Goal: Obtain resource: Download file/media

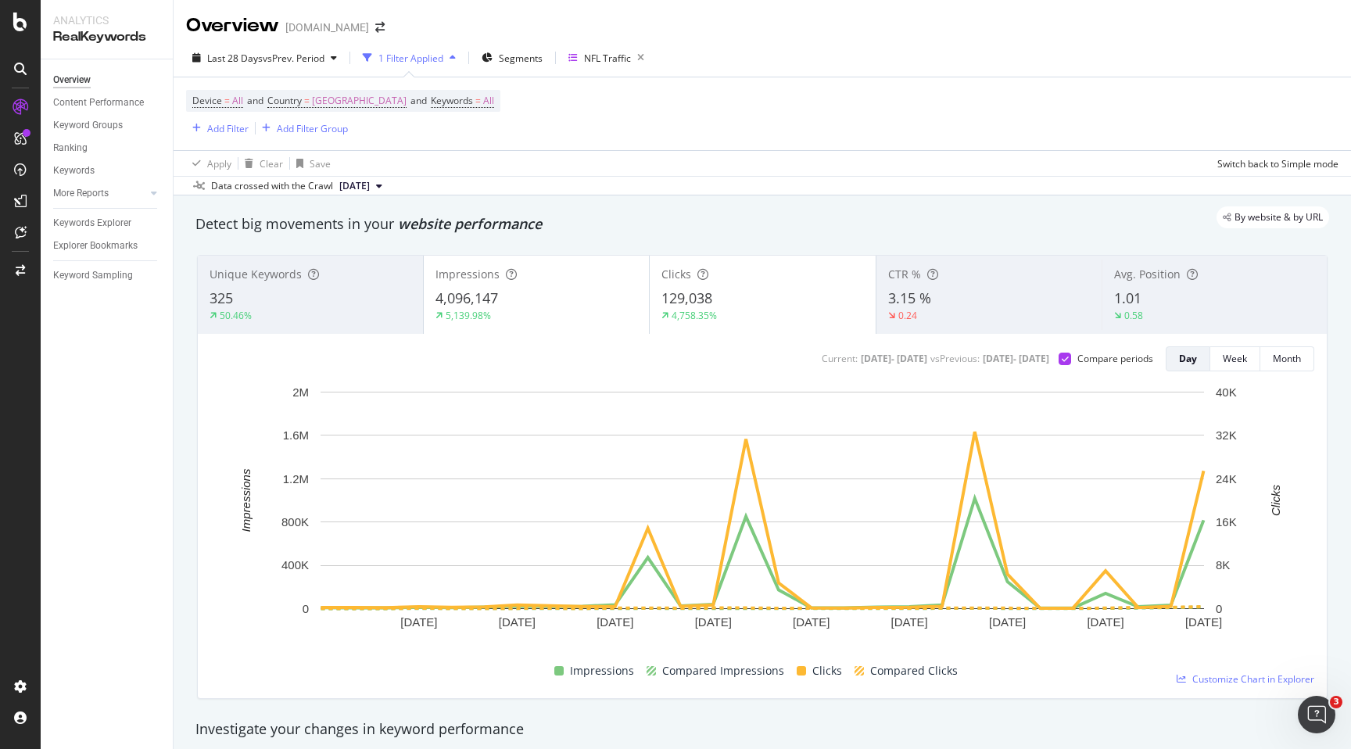
scroll to position [1229, 0]
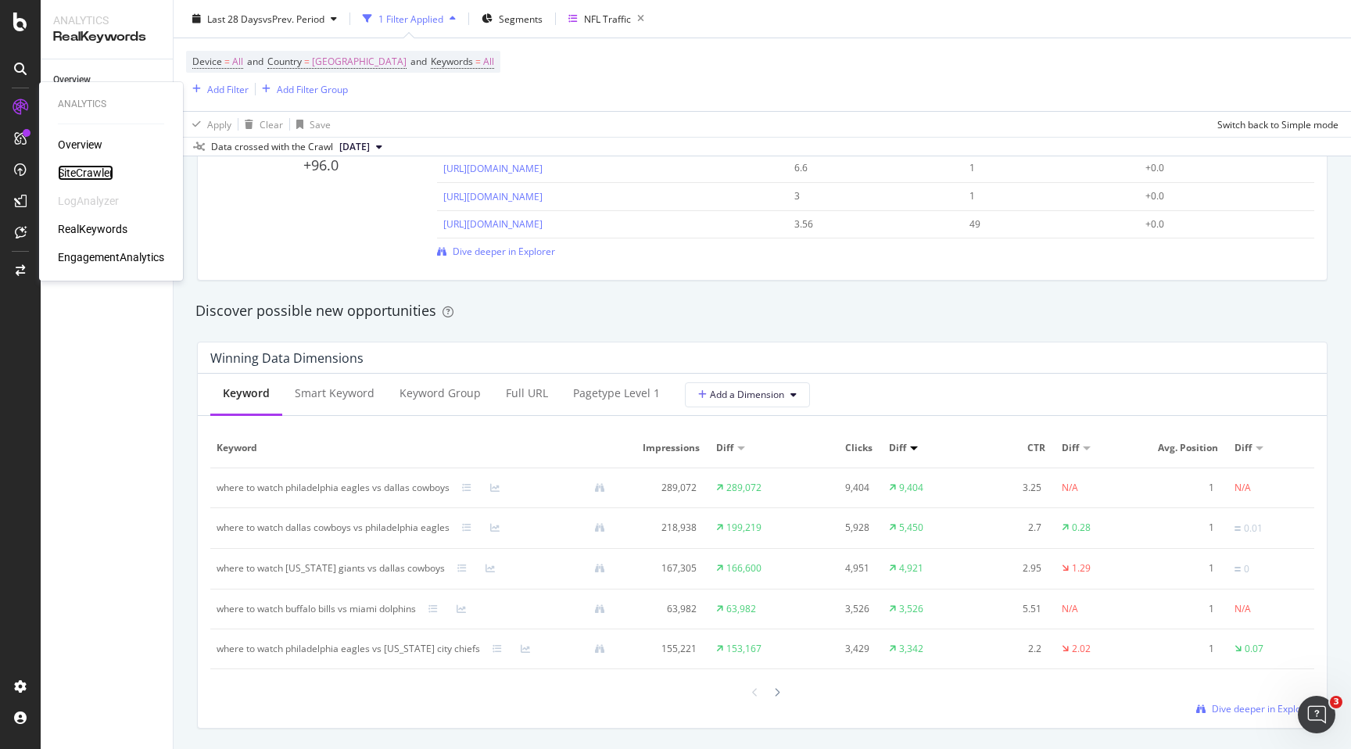
click at [83, 172] on div "SiteCrawler" at bounding box center [86, 173] width 56 height 16
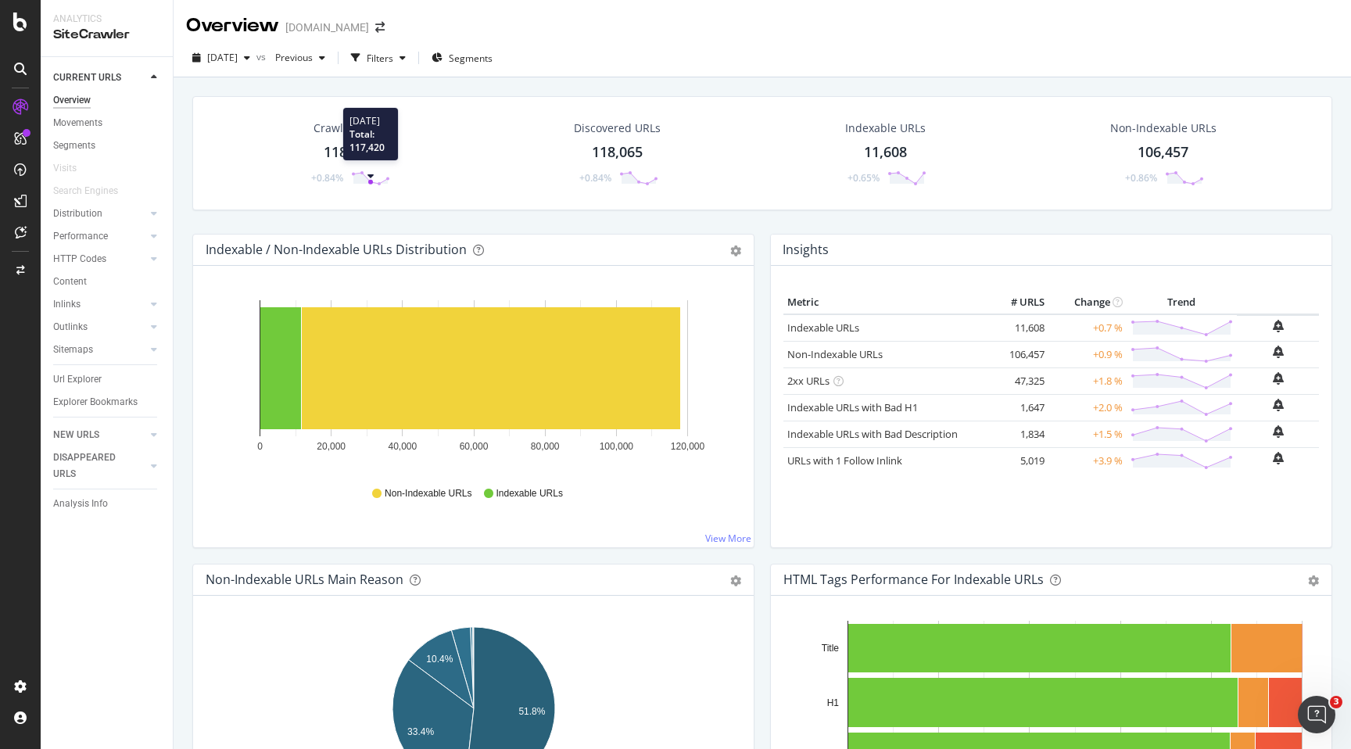
click at [368, 184] on icon at bounding box center [370, 178] width 39 height 16
click at [342, 139] on div "Crawled URLs 118,065 +0.84%" at bounding box center [348, 153] width 113 height 81
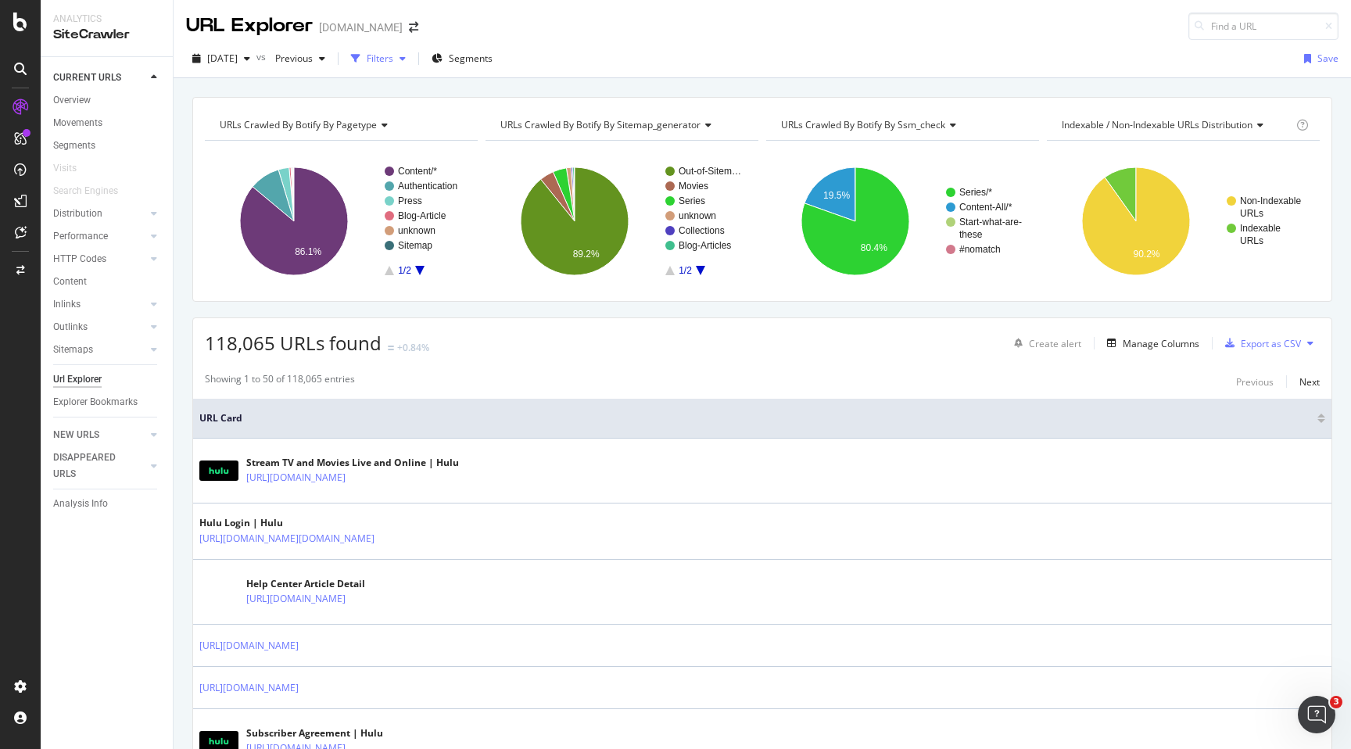
click at [393, 58] on div "Filters" at bounding box center [380, 58] width 27 height 13
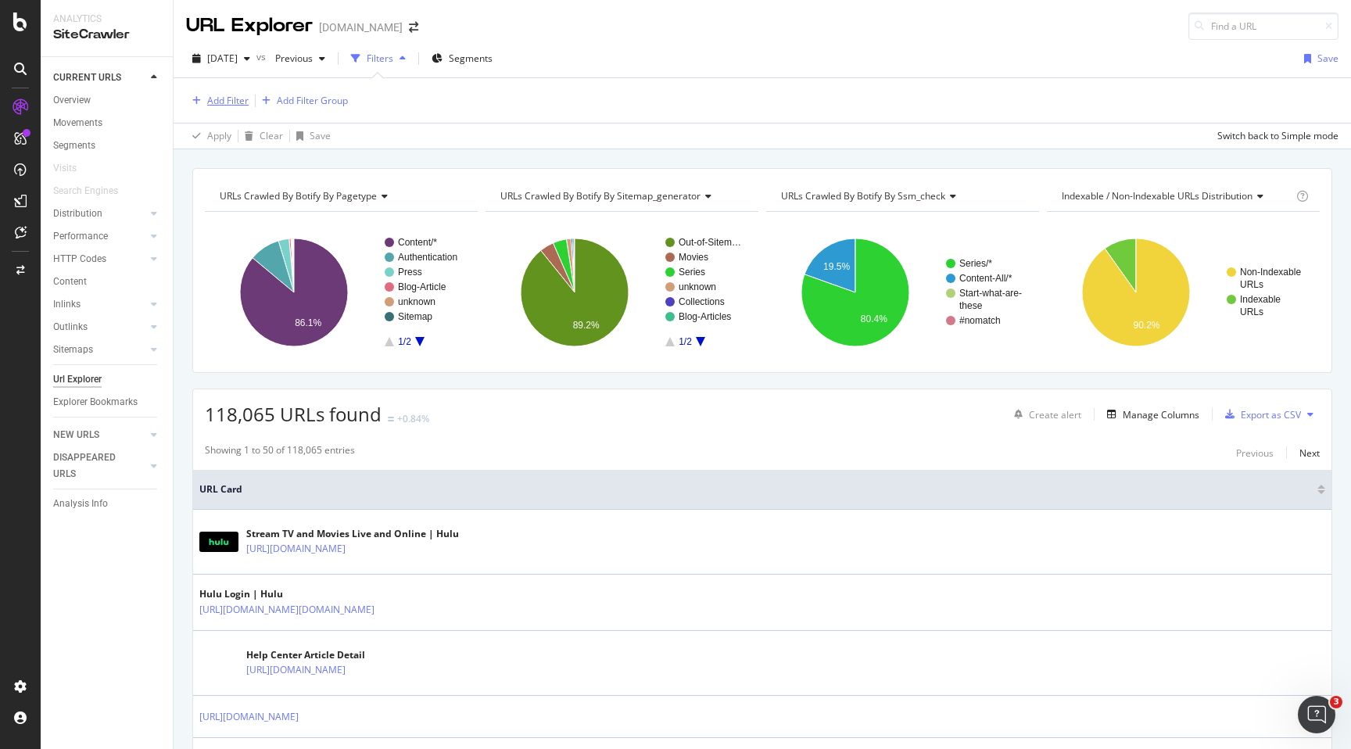
click at [230, 103] on div "Add Filter" at bounding box center [227, 100] width 41 height 13
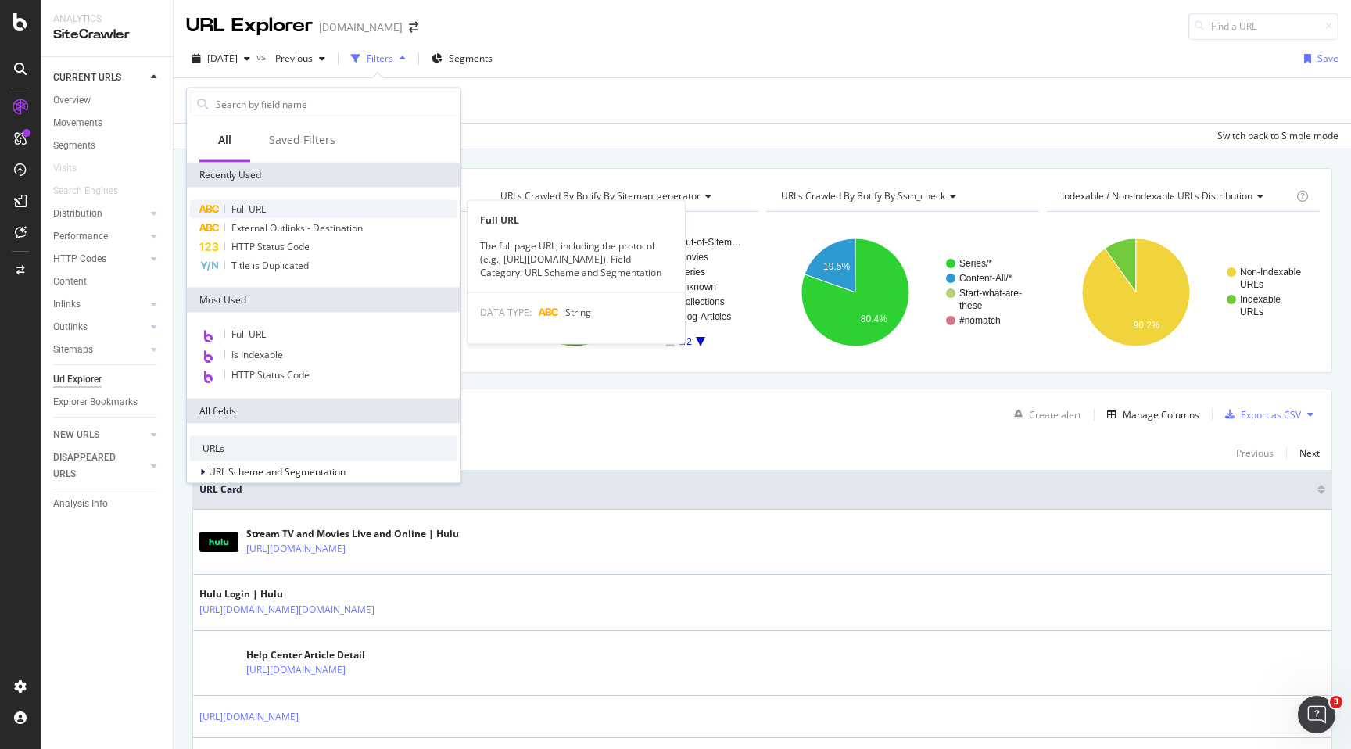
click at [310, 212] on div "Full URL" at bounding box center [323, 209] width 267 height 19
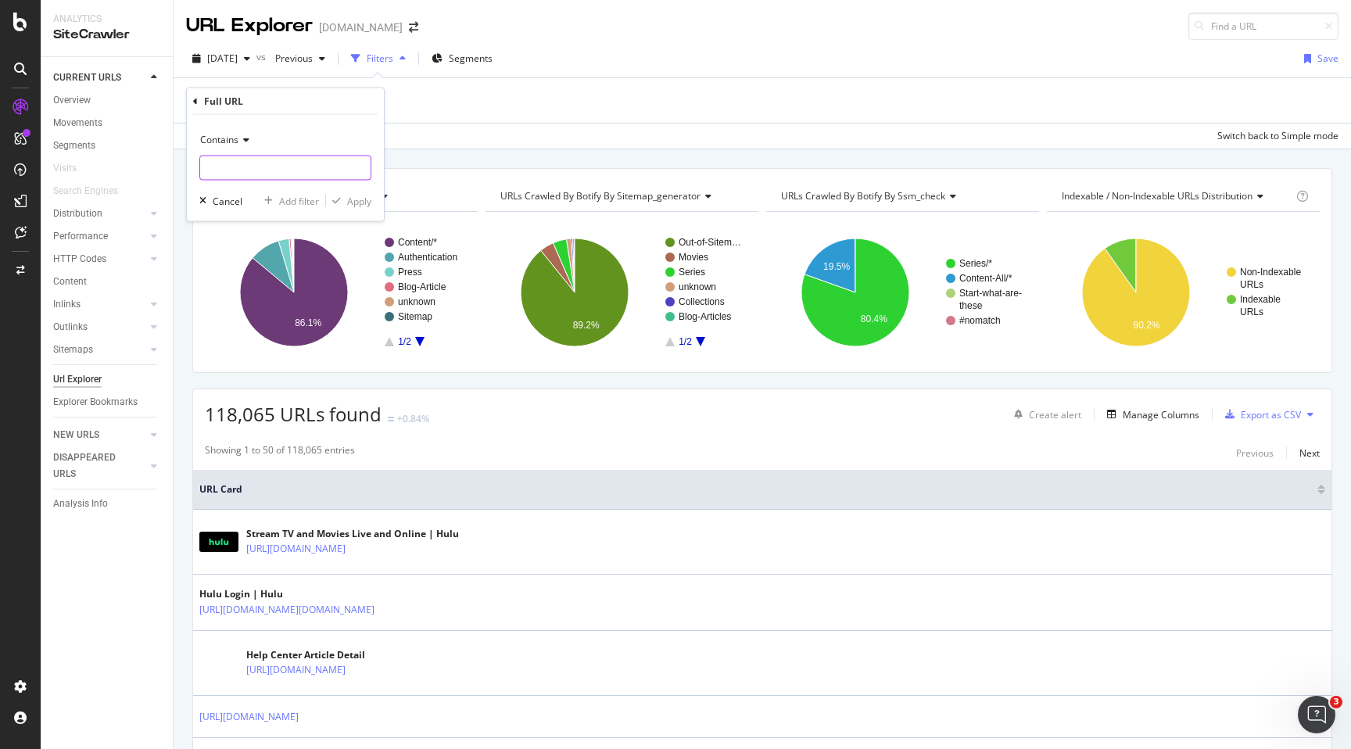
click at [314, 171] on input "text" at bounding box center [285, 168] width 170 height 25
type input "[DOMAIN_NAME]"
click at [353, 197] on div "Apply" at bounding box center [359, 200] width 24 height 13
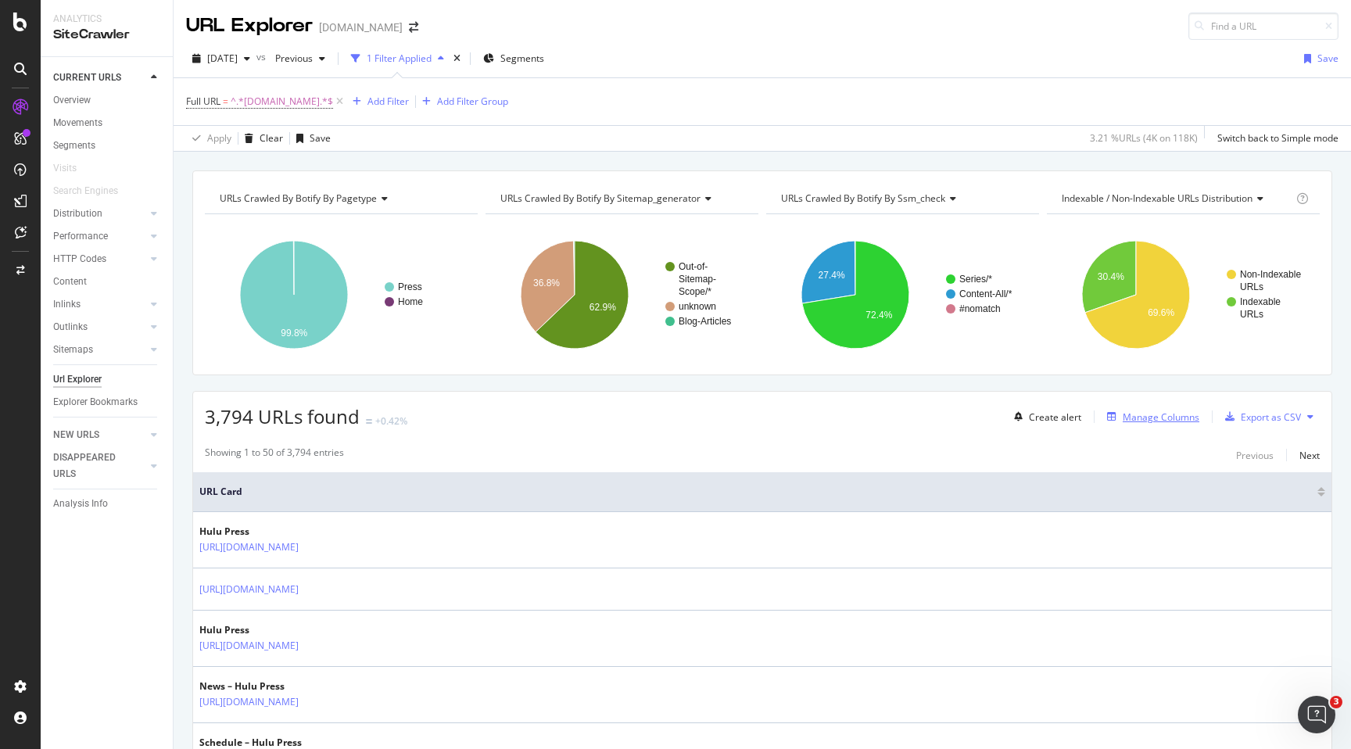
click at [1149, 413] on div "Manage Columns" at bounding box center [1161, 417] width 77 height 13
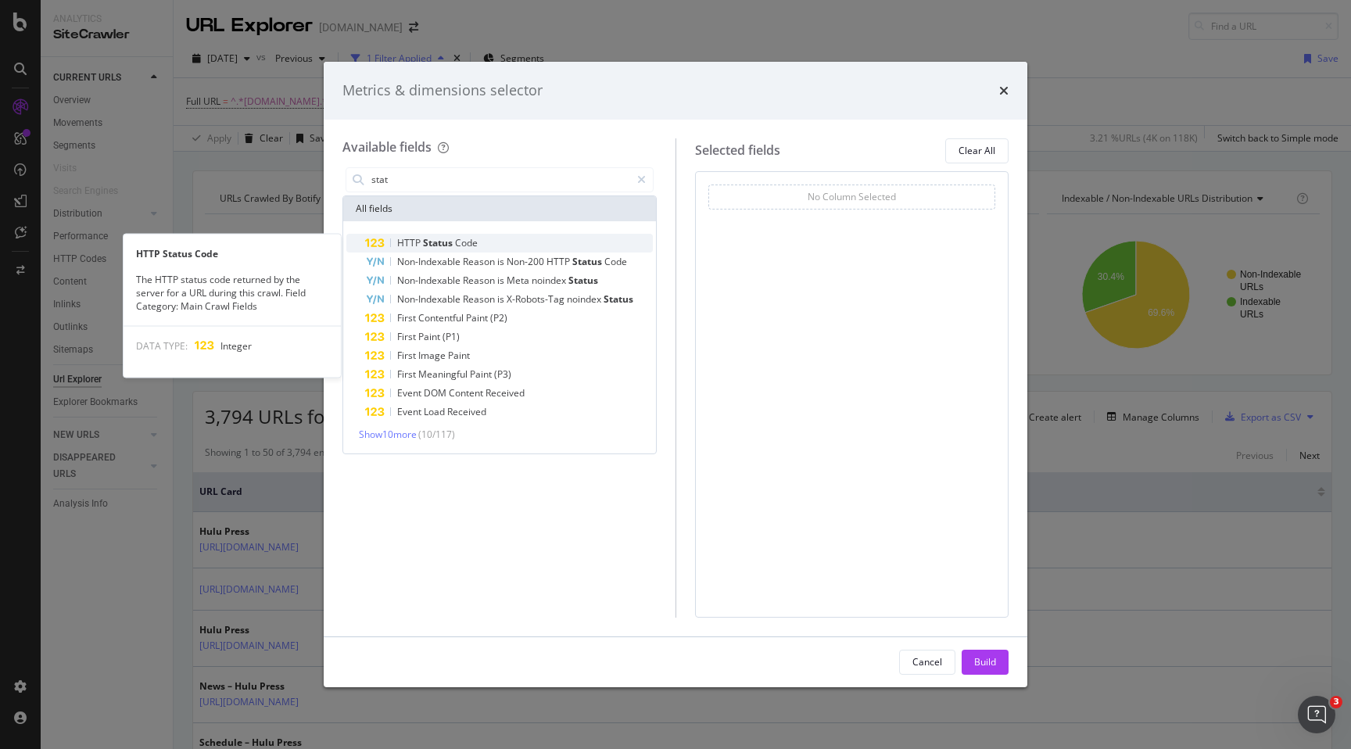
type input "stat"
click at [437, 240] on span "Status" at bounding box center [439, 242] width 32 height 13
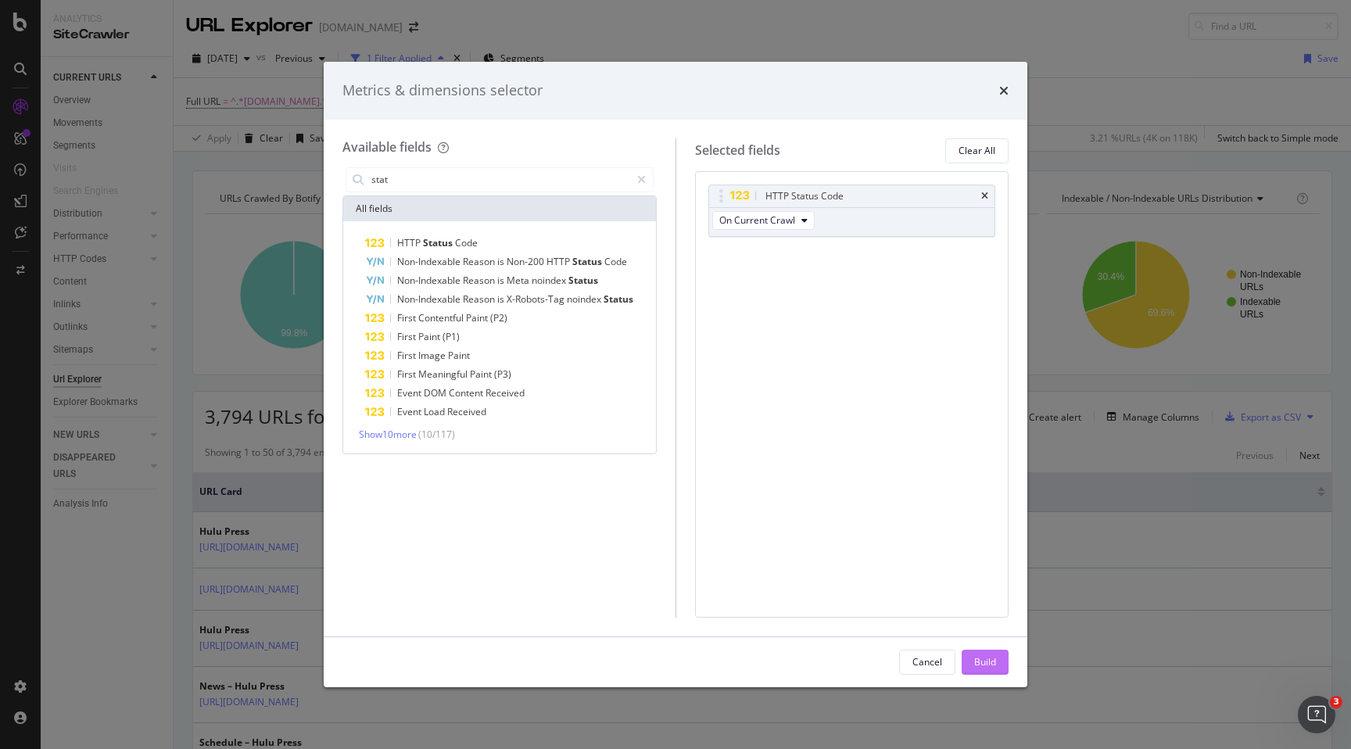
click at [972, 665] on button "Build" at bounding box center [985, 662] width 47 height 25
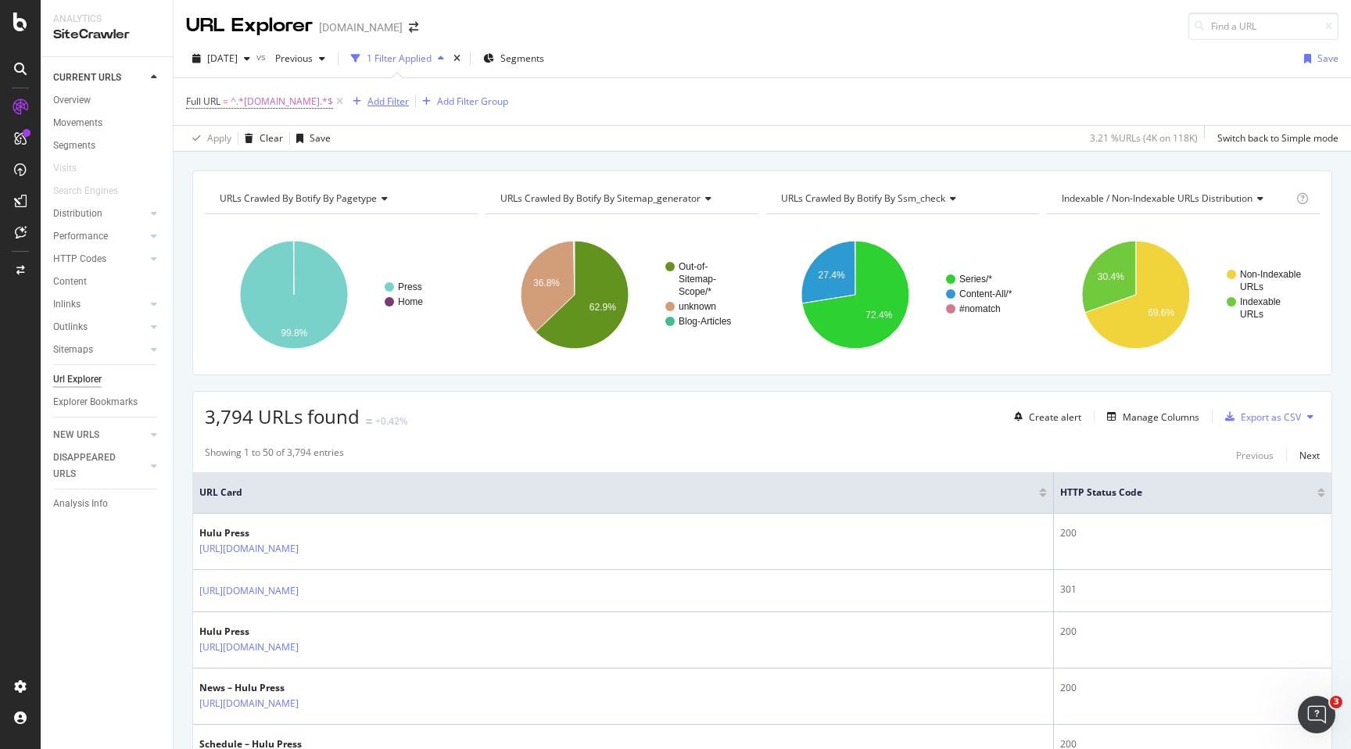
click at [385, 106] on div "Add Filter" at bounding box center [388, 101] width 41 height 13
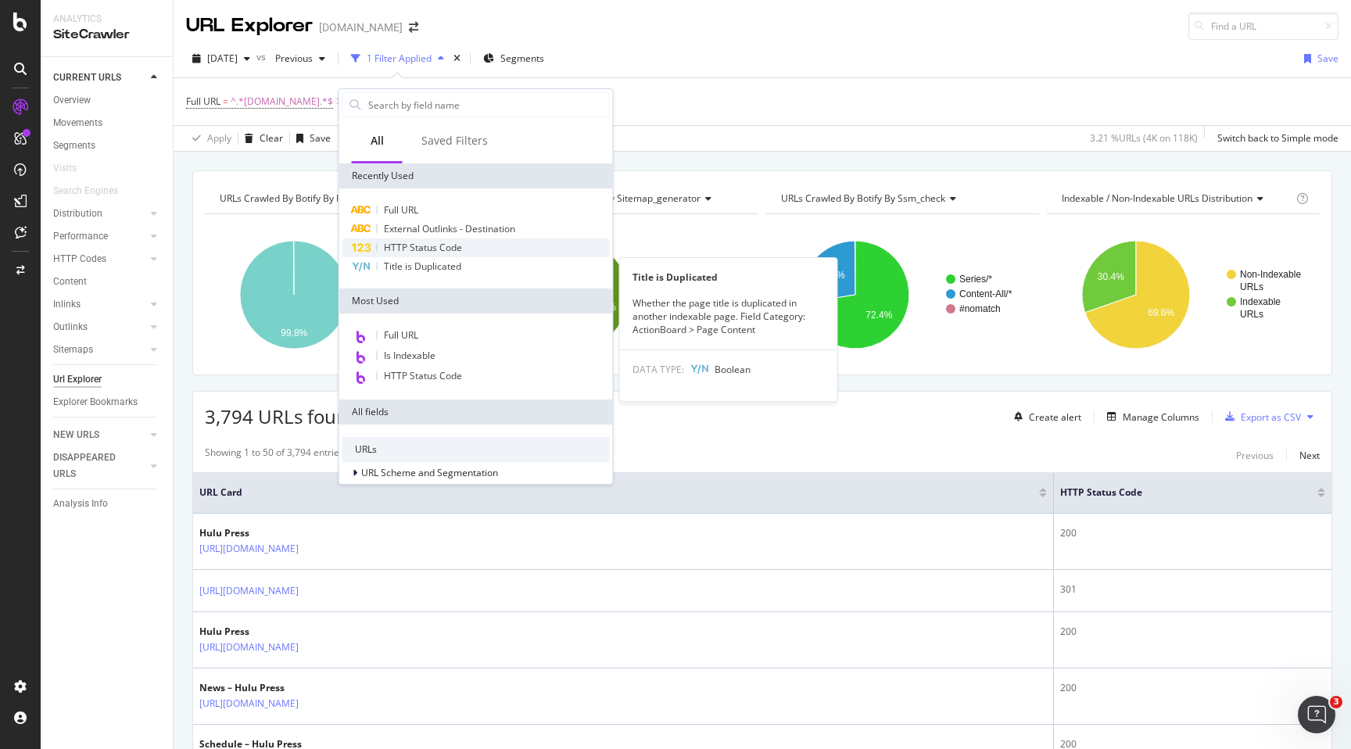
click at [393, 248] on span "HTTP Status Code" at bounding box center [423, 247] width 78 height 13
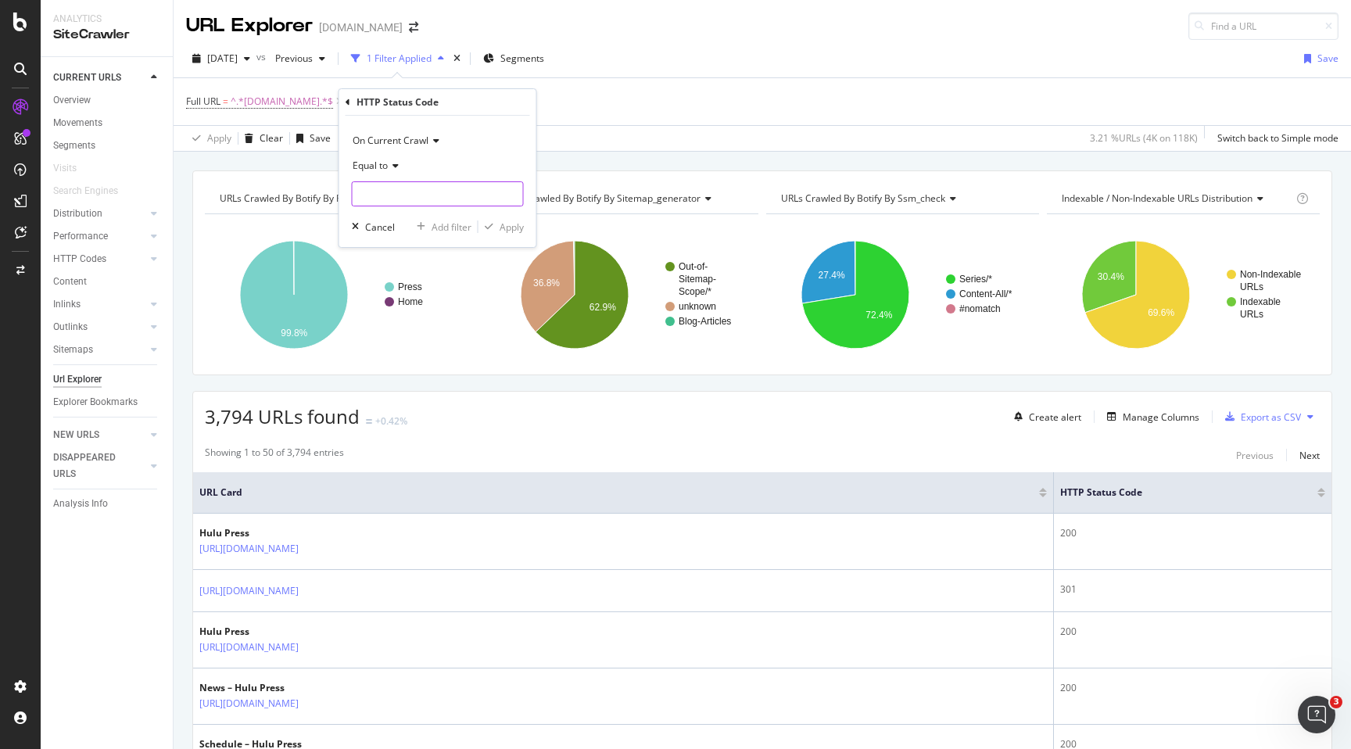
click at [391, 185] on input "number" at bounding box center [438, 193] width 172 height 25
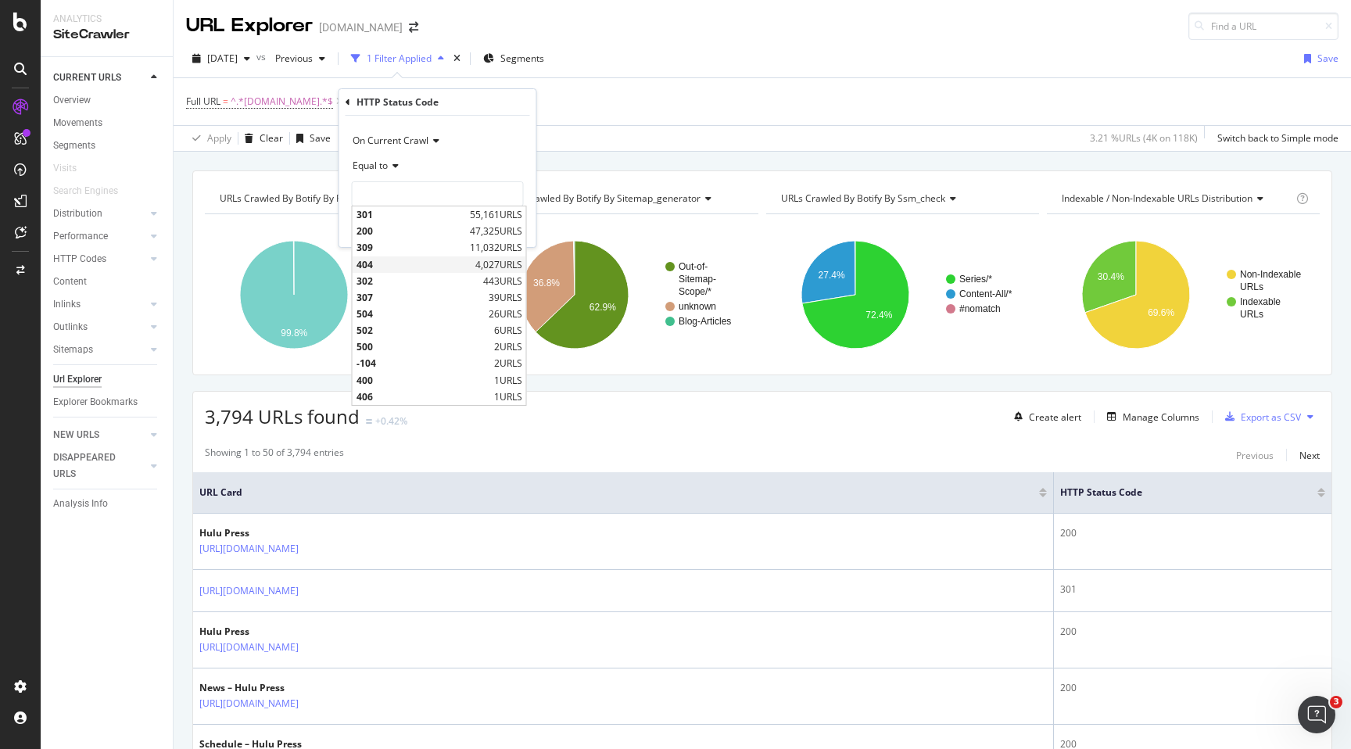
click at [385, 267] on span "404" at bounding box center [414, 264] width 115 height 13
type input "404"
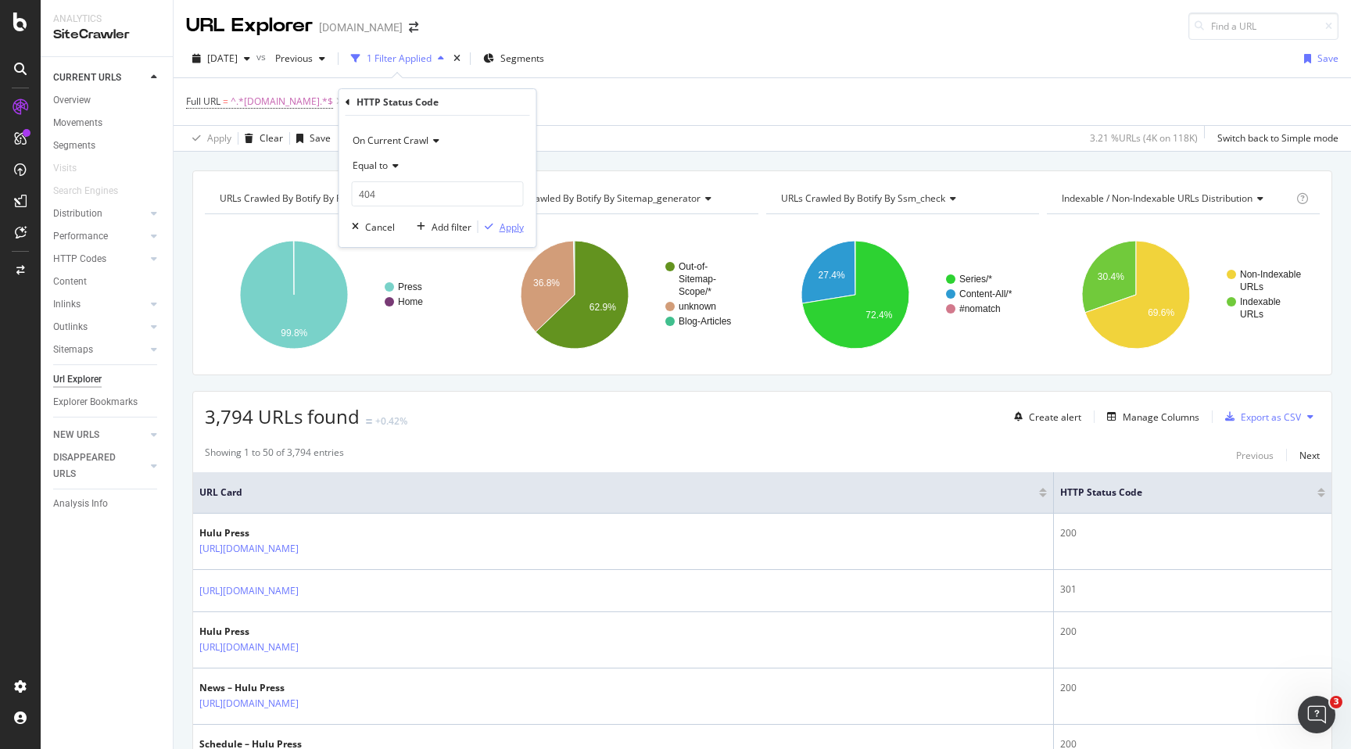
click at [501, 227] on div "Apply" at bounding box center [512, 227] width 24 height 13
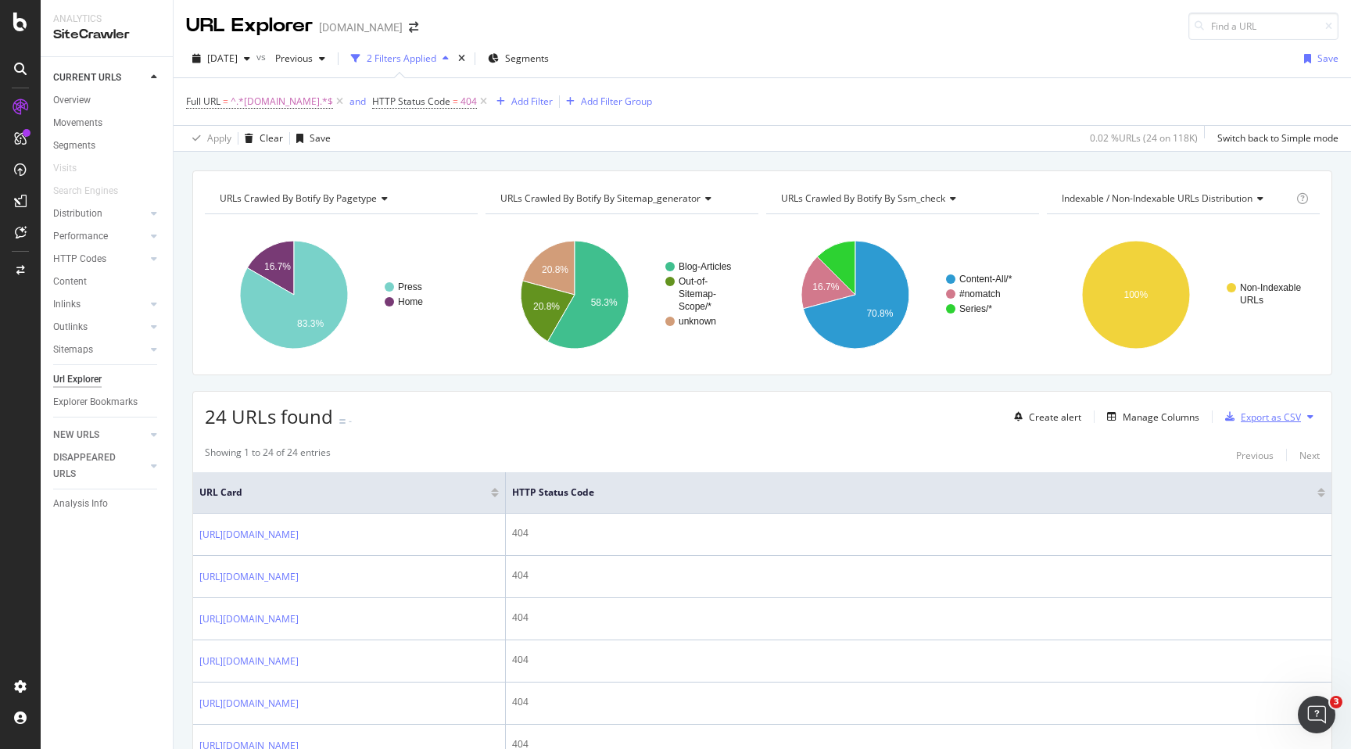
click at [1270, 415] on div "Export as CSV" at bounding box center [1271, 417] width 60 height 13
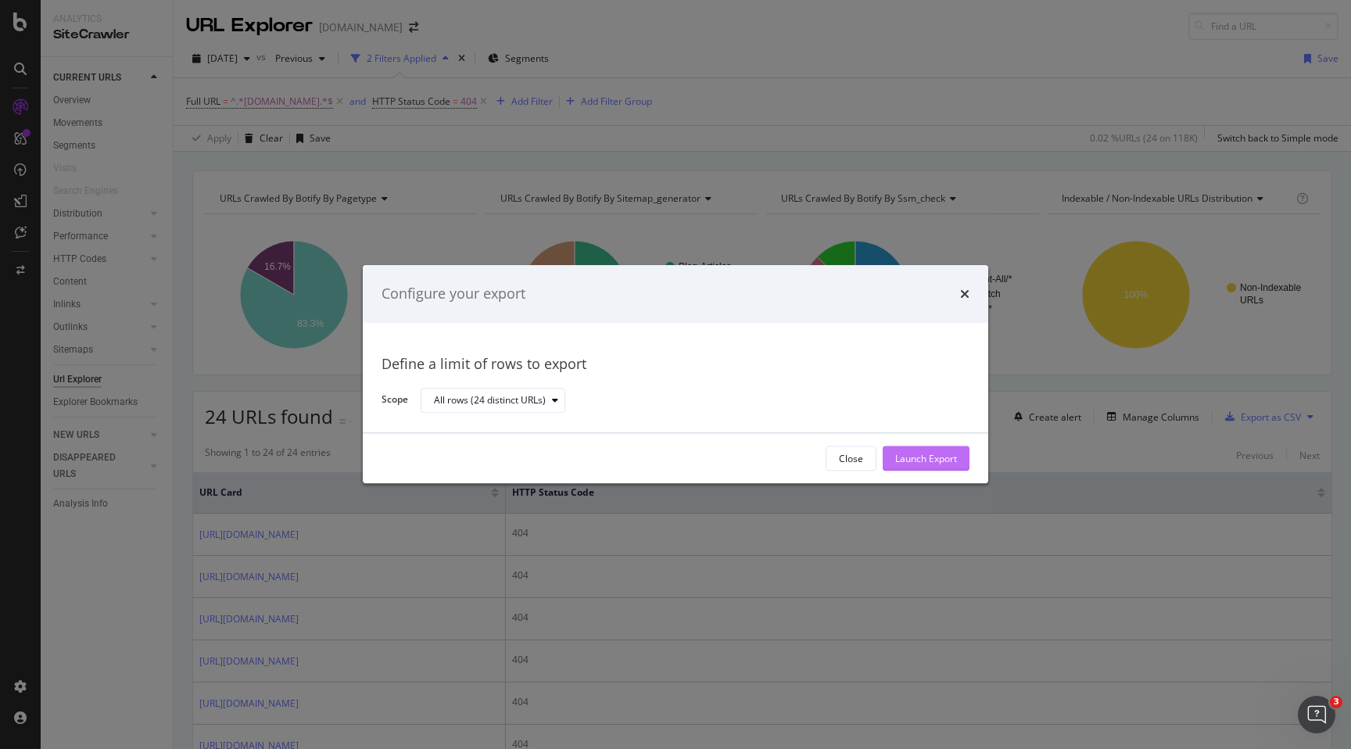
click at [904, 468] on div "Launch Export" at bounding box center [926, 458] width 62 height 23
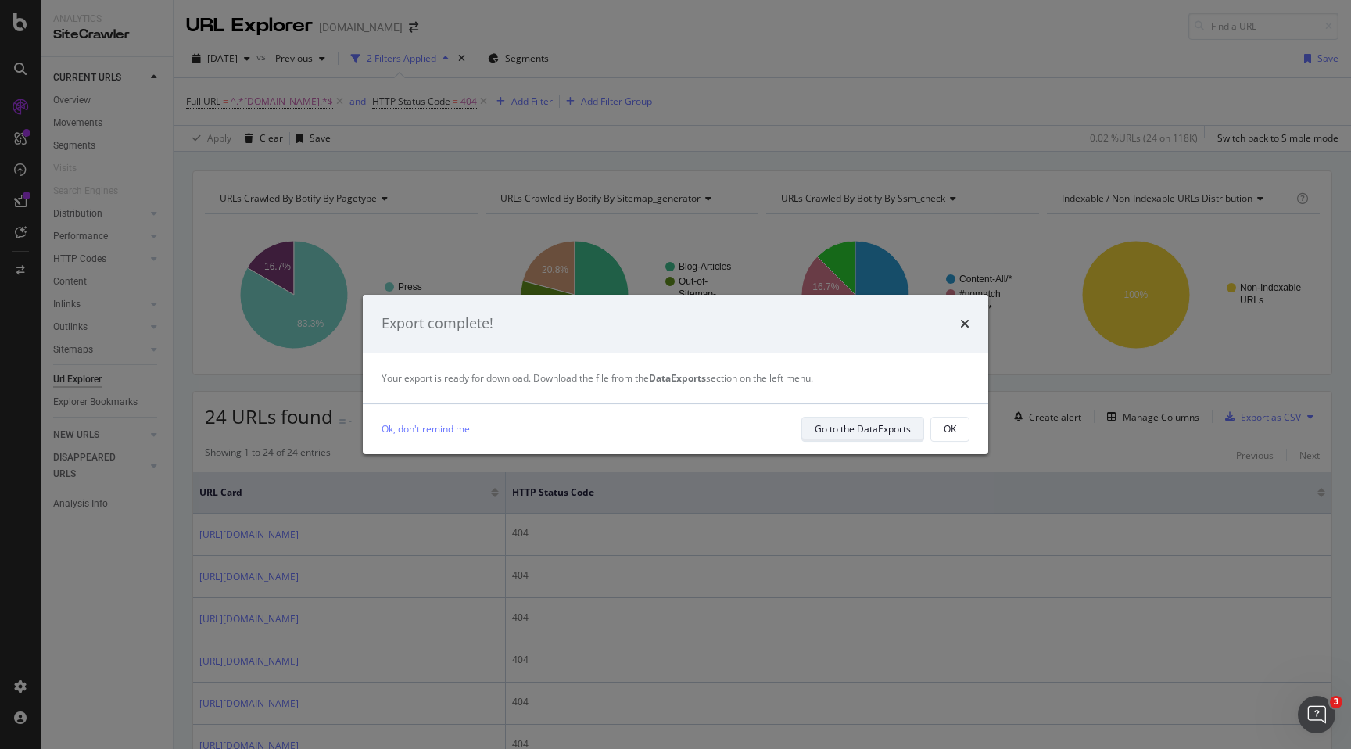
click at [852, 428] on div "Go to the DataExports" at bounding box center [863, 428] width 96 height 13
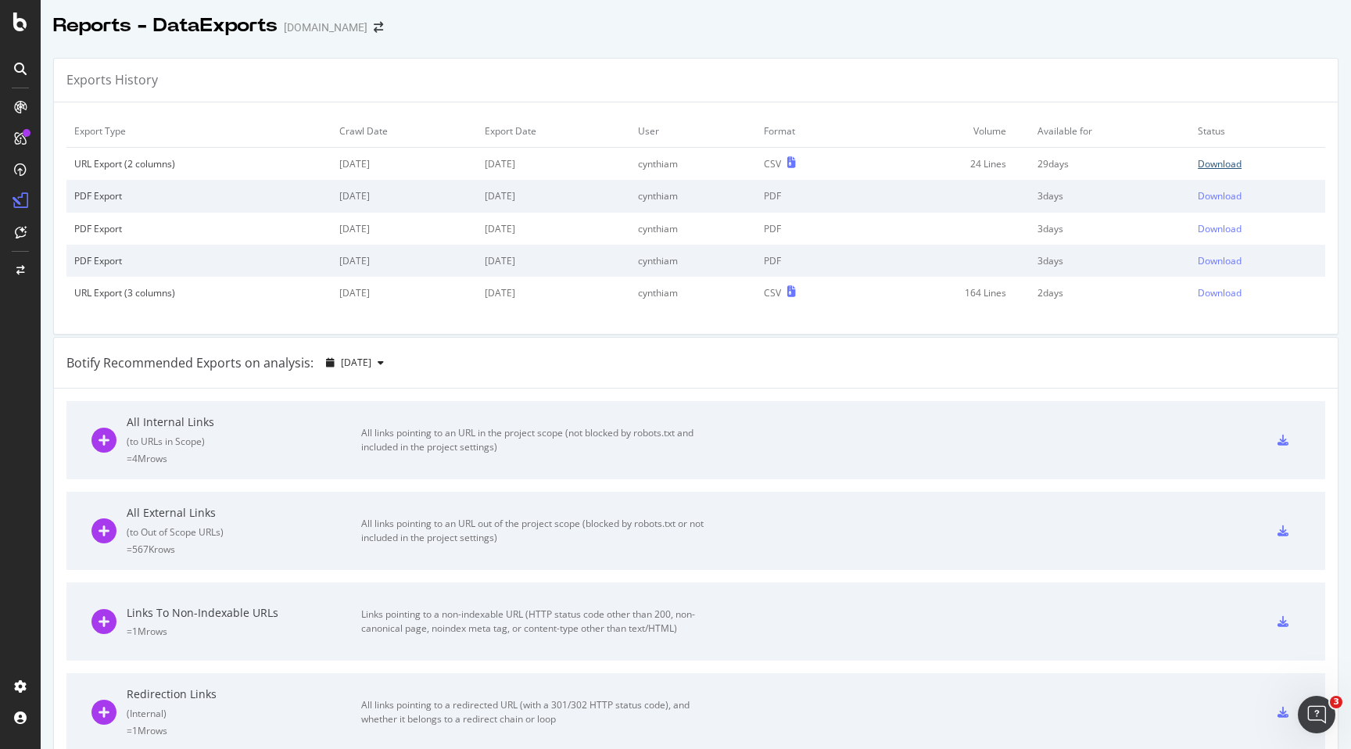
click at [1225, 165] on div "Download" at bounding box center [1220, 163] width 44 height 13
